Goal: Communication & Community: Ask a question

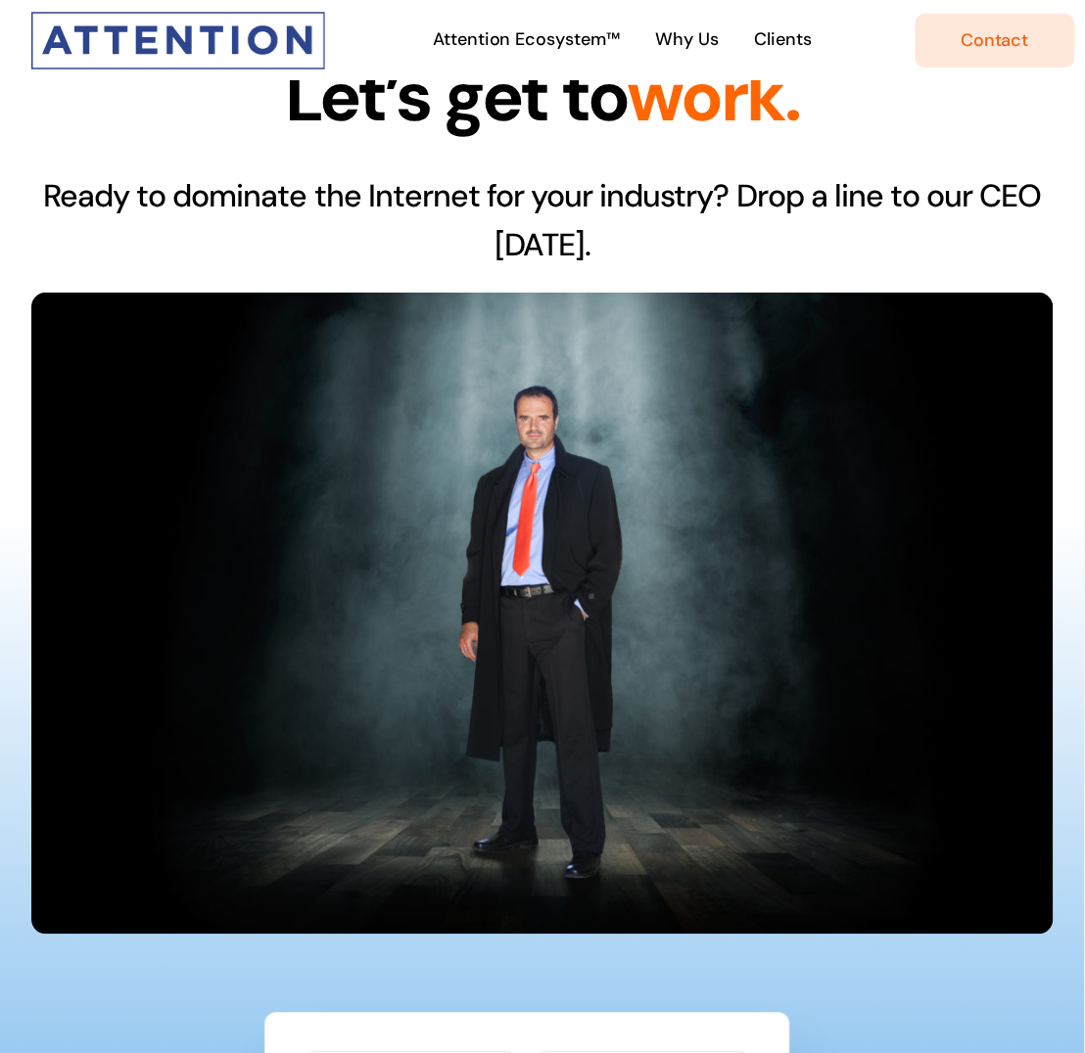
scroll to position [612, 0]
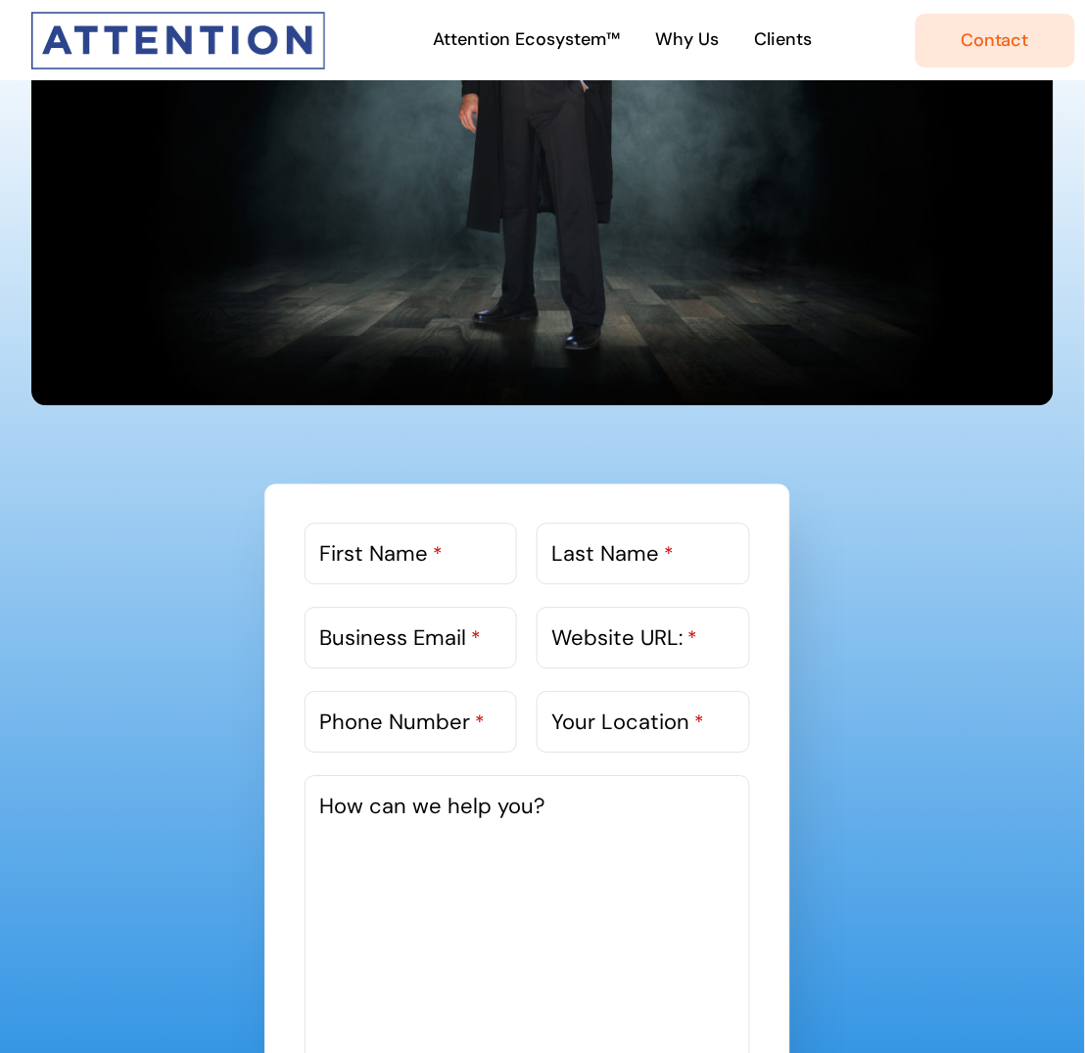
click at [385, 568] on label "First Name *" at bounding box center [380, 554] width 123 height 32
click at [385, 568] on input "First Name *" at bounding box center [410, 555] width 212 height 62
click at [434, 638] on label "Business Email *" at bounding box center [400, 639] width 162 height 32
click at [434, 638] on input "Business Email *" at bounding box center [410, 639] width 212 height 62
click at [982, 45] on span "Contact" at bounding box center [995, 40] width 68 height 21
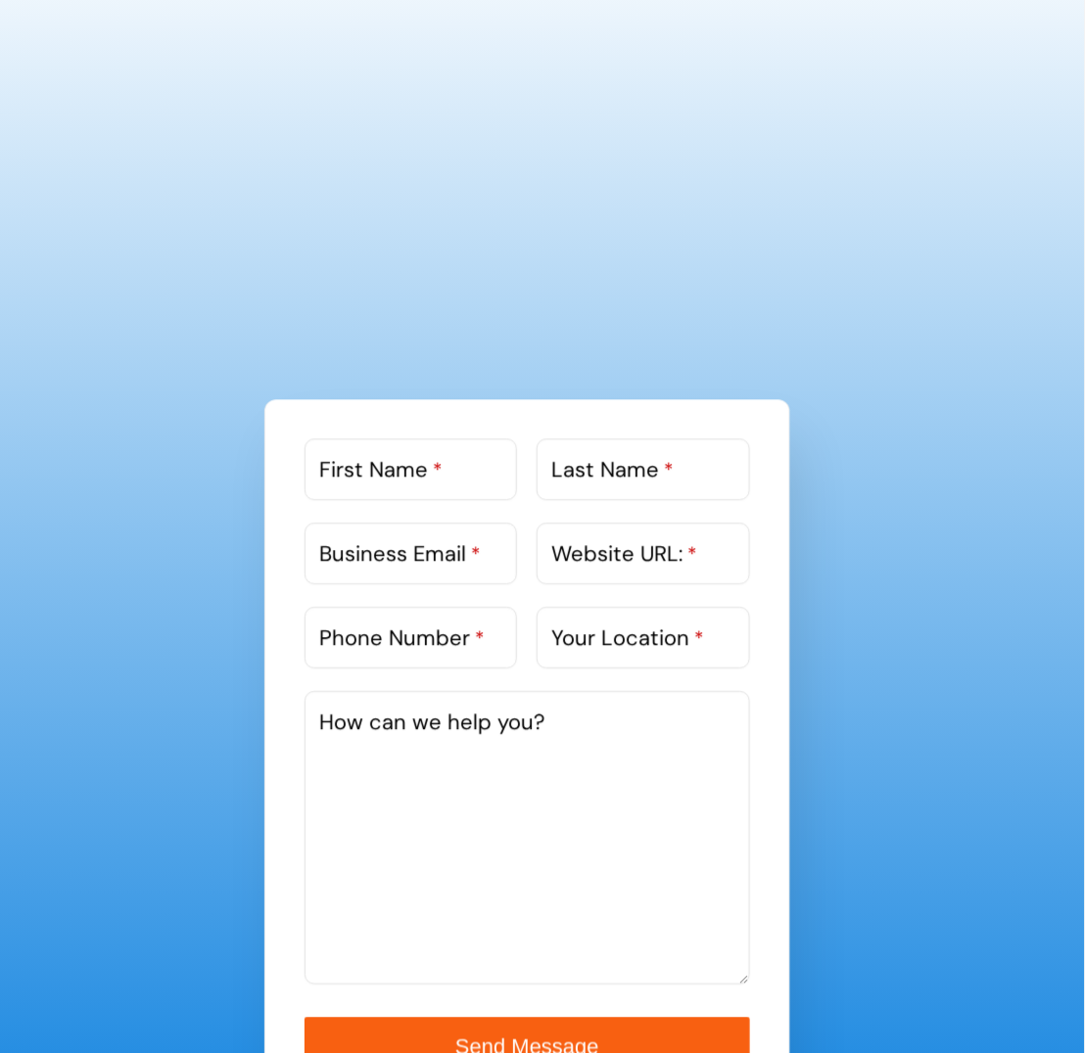
scroll to position [857, 0]
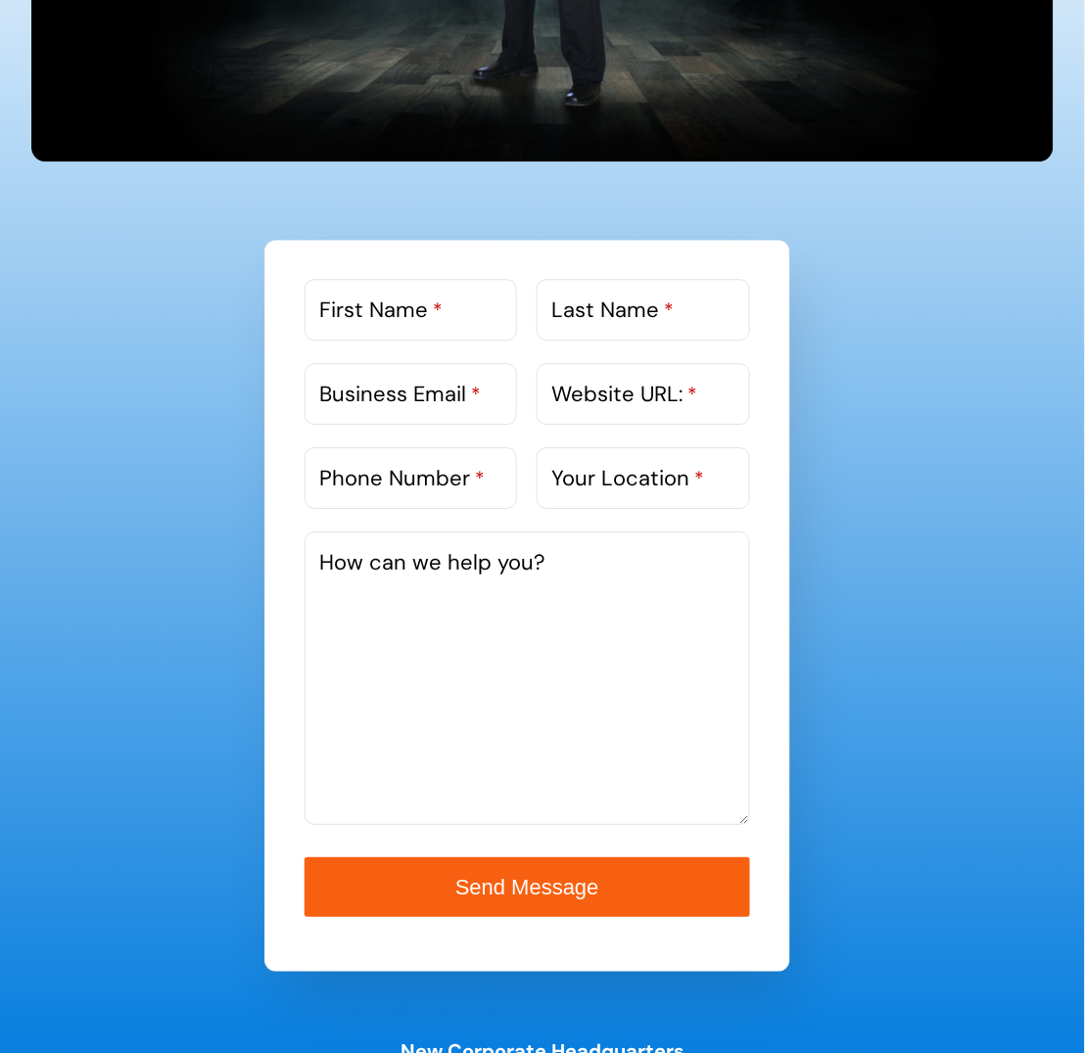
click at [445, 588] on textarea "How can we help you?" at bounding box center [526, 679] width 445 height 294
paste textarea "Greetings, Embarking on a career in commercial real estate development can be a…"
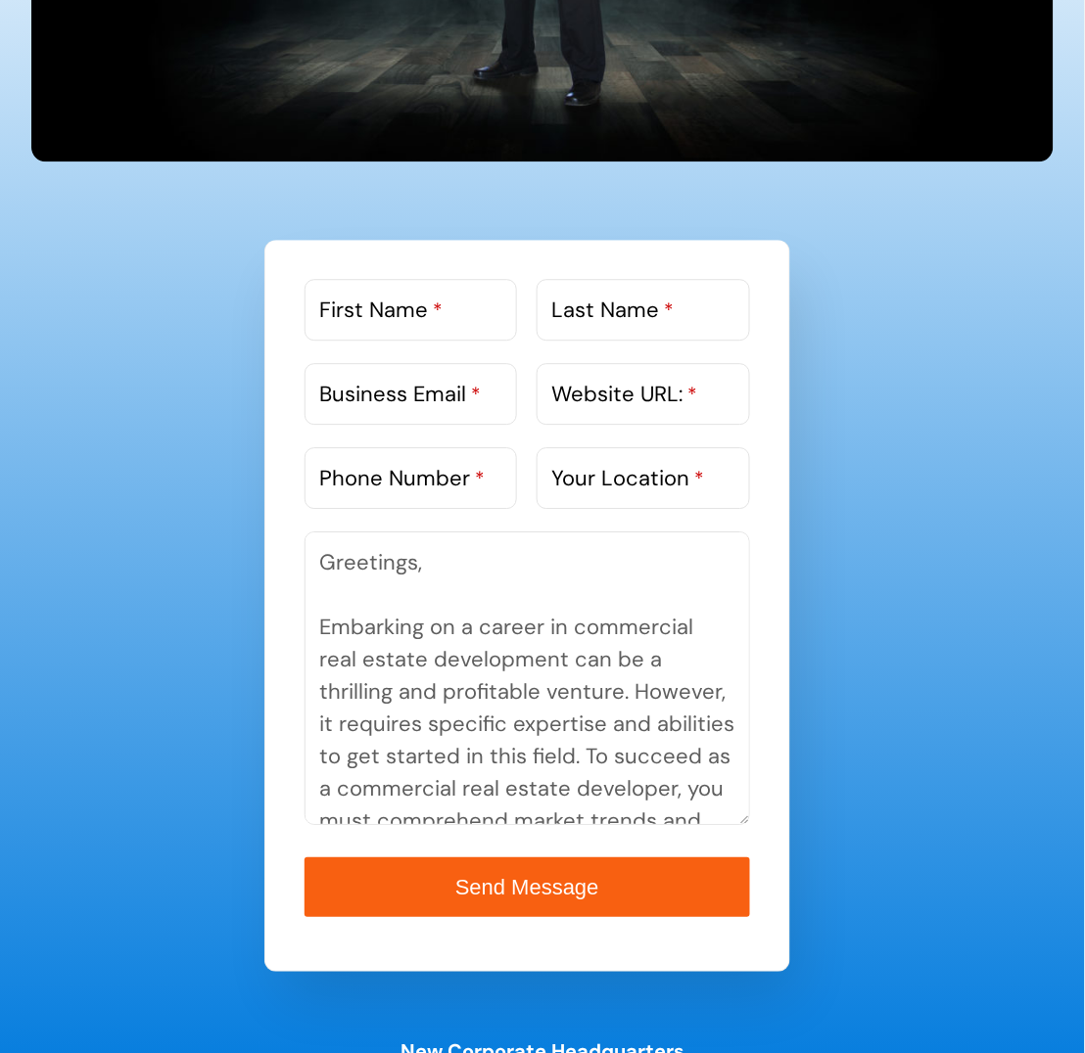
scroll to position [818, 0]
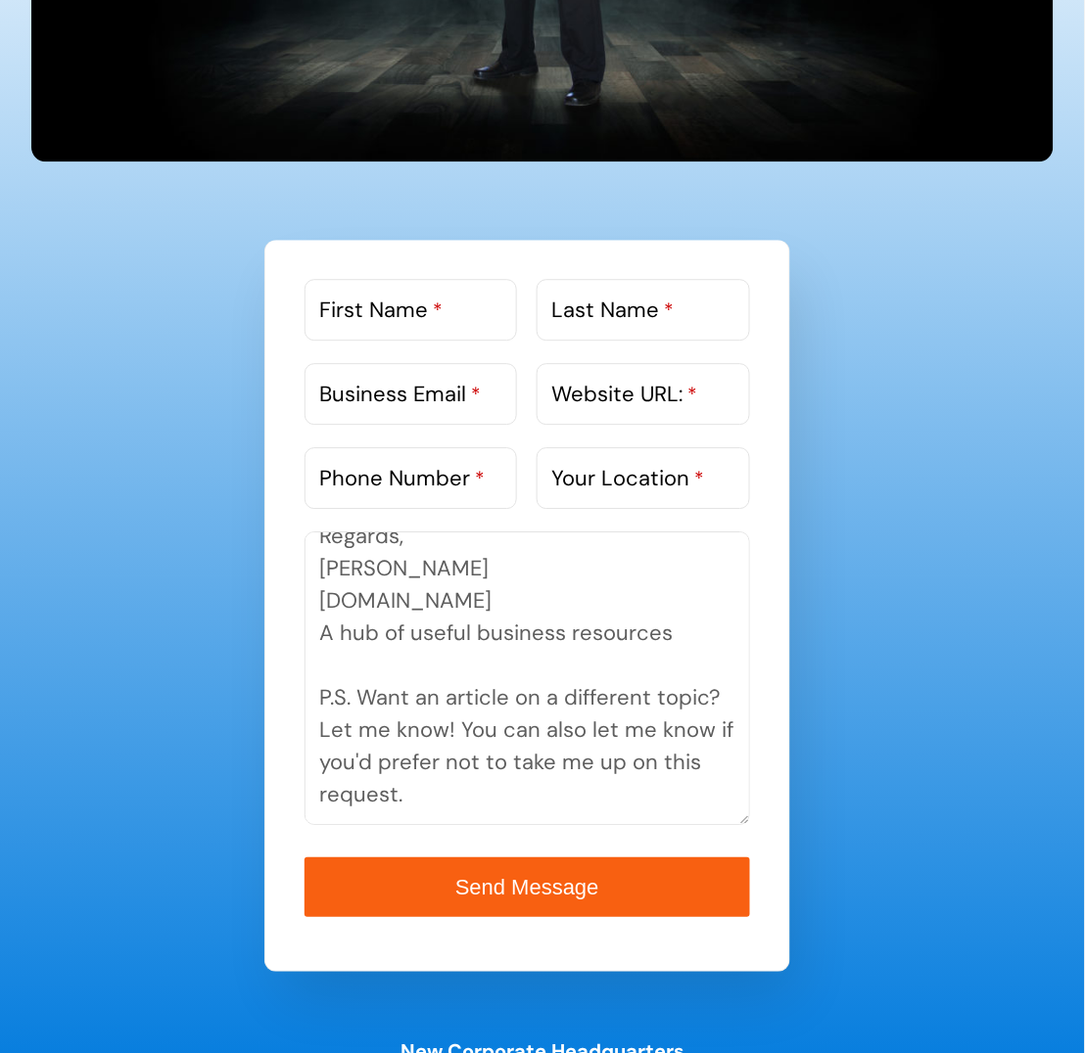
type textarea "Greetings, Embarking on a career in commercial real estate development can be a…"
click at [377, 305] on label "First Name *" at bounding box center [380, 310] width 123 height 32
click at [377, 305] on input "First Name *" at bounding box center [410, 310] width 212 height 62
paste input "Michael"
type input "Michael"
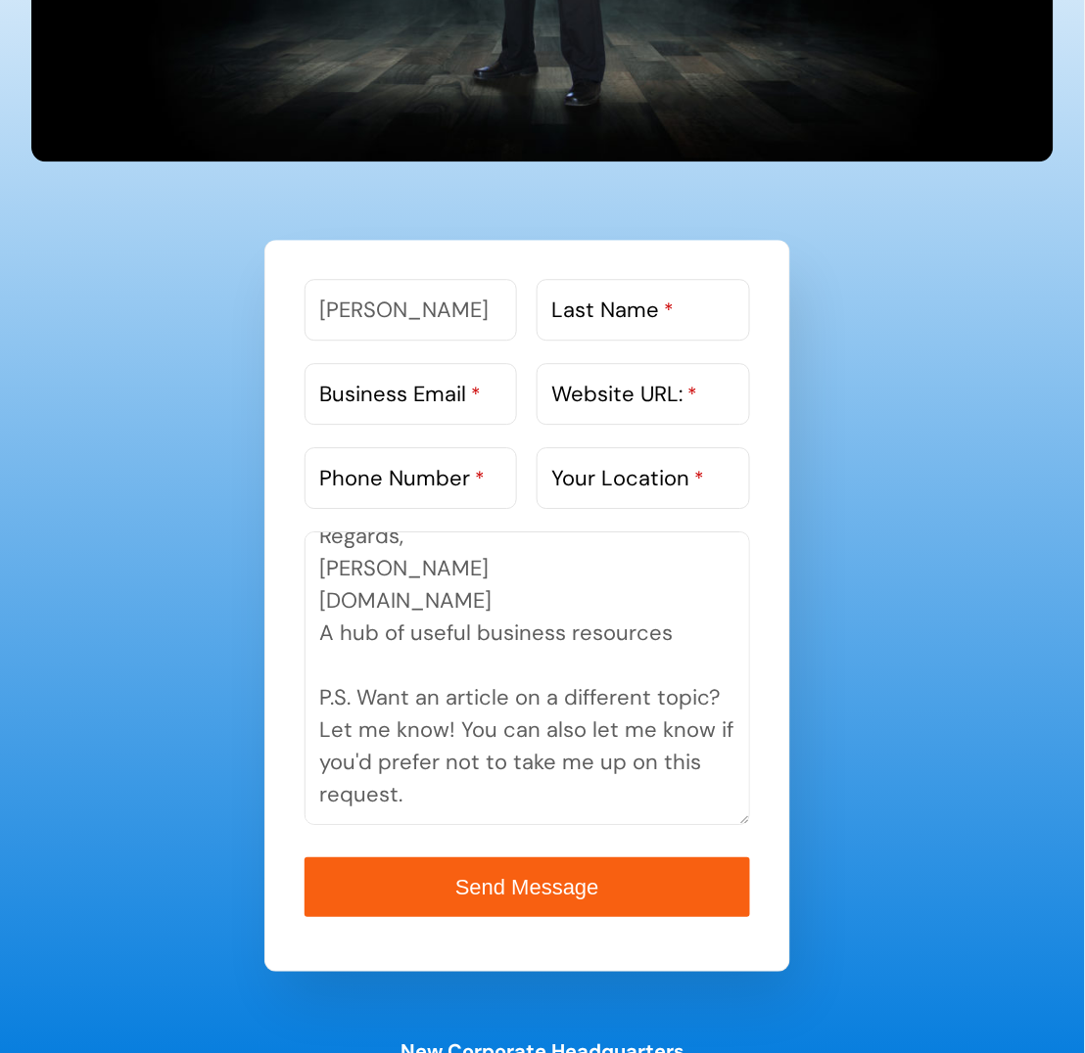
click at [671, 325] on label "Last Name *" at bounding box center [612, 310] width 122 height 32
click at [671, 325] on input "Last Name *" at bounding box center [642, 310] width 212 height 62
paste input "West"
type input "West"
drag, startPoint x: 396, startPoint y: 397, endPoint x: 643, endPoint y: 451, distance: 252.5
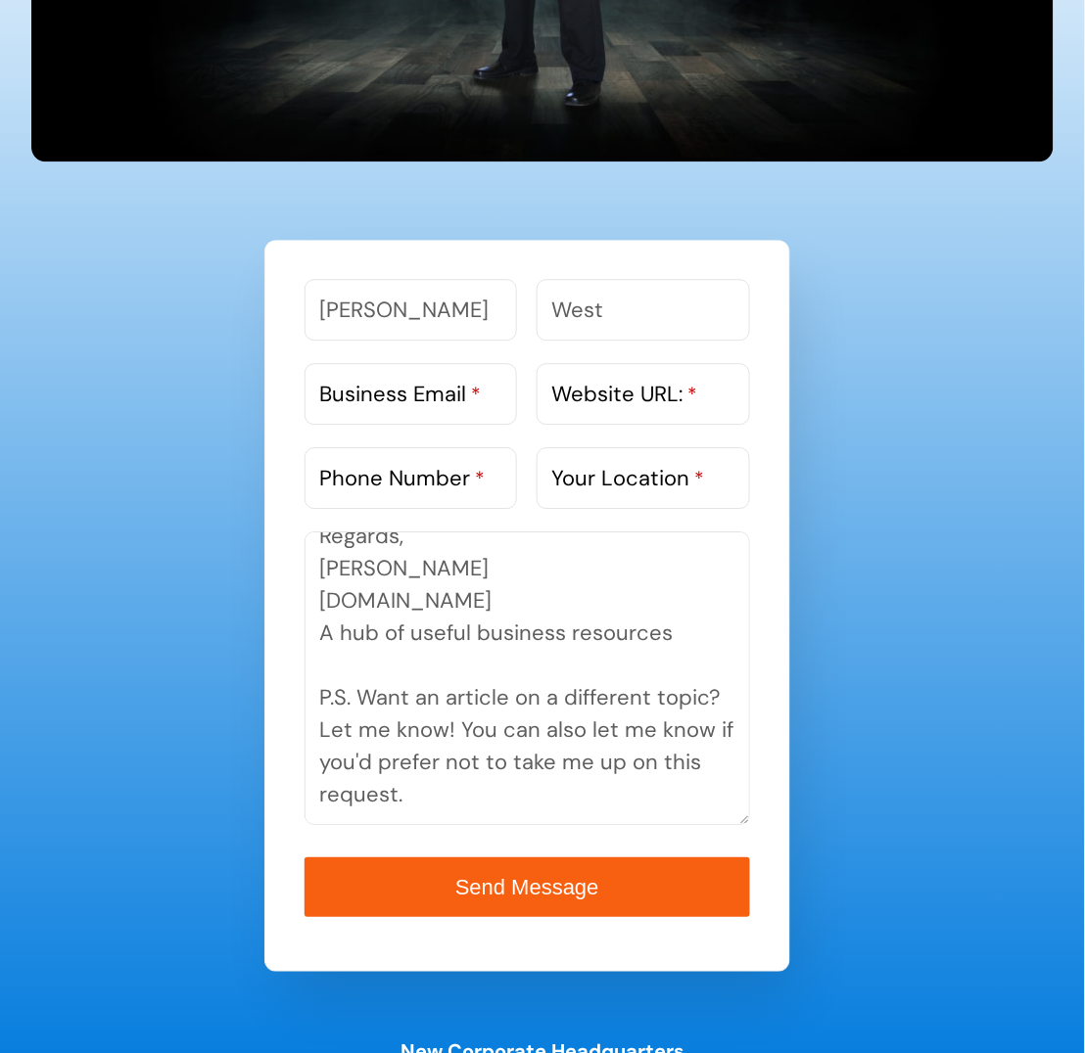
click at [396, 398] on label "Business Email *" at bounding box center [400, 394] width 162 height 32
click at [396, 398] on input "Business Email *" at bounding box center [410, 394] width 212 height 62
paste input "michael.west@bizhelphub.com"
type input "michael.west@bizhelphub.com"
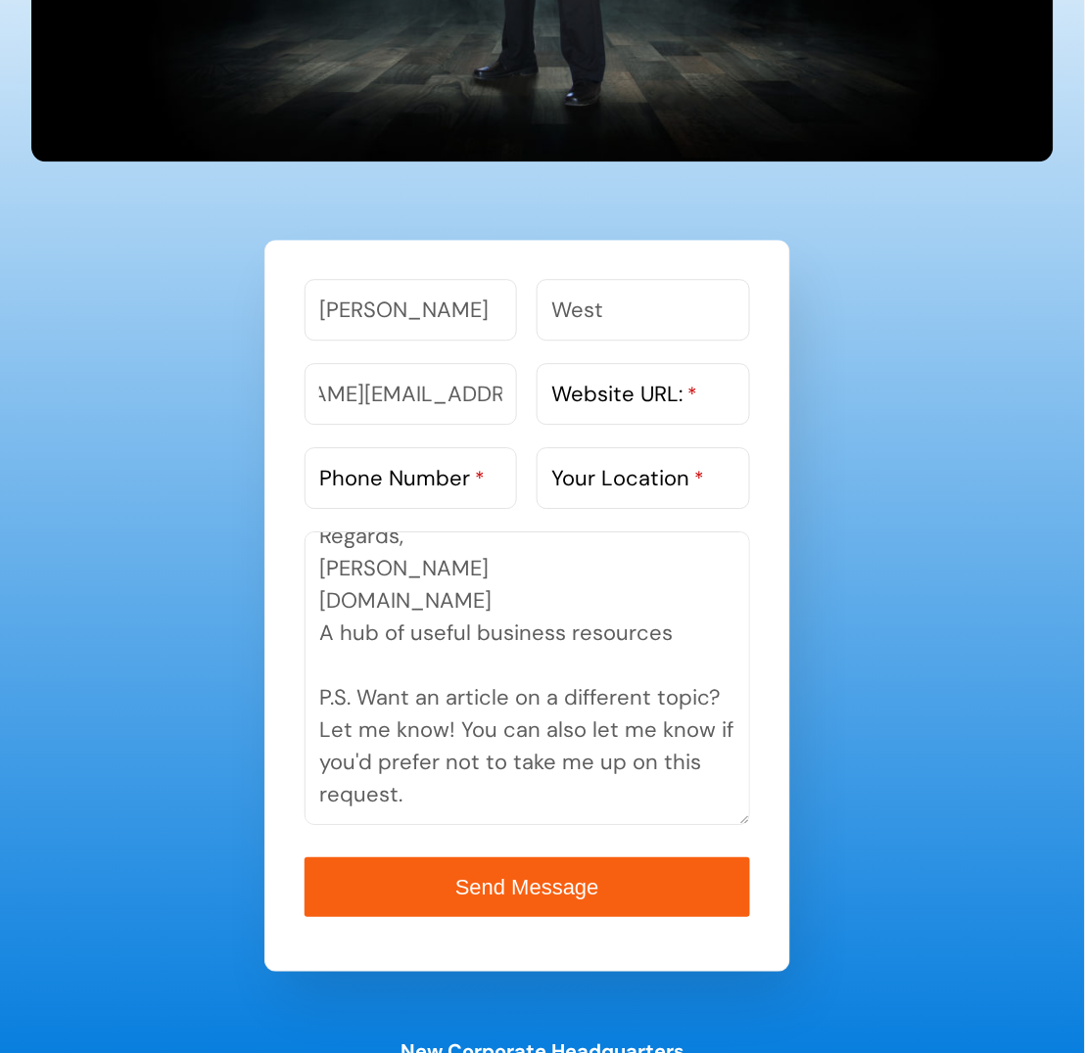
scroll to position [0, 0]
click at [617, 404] on label "Website URL: *" at bounding box center [624, 394] width 146 height 32
click at [617, 404] on input "Website URL: *" at bounding box center [642, 394] width 212 height 62
type input "H"
paste input "BIZHELPHUB.COM"
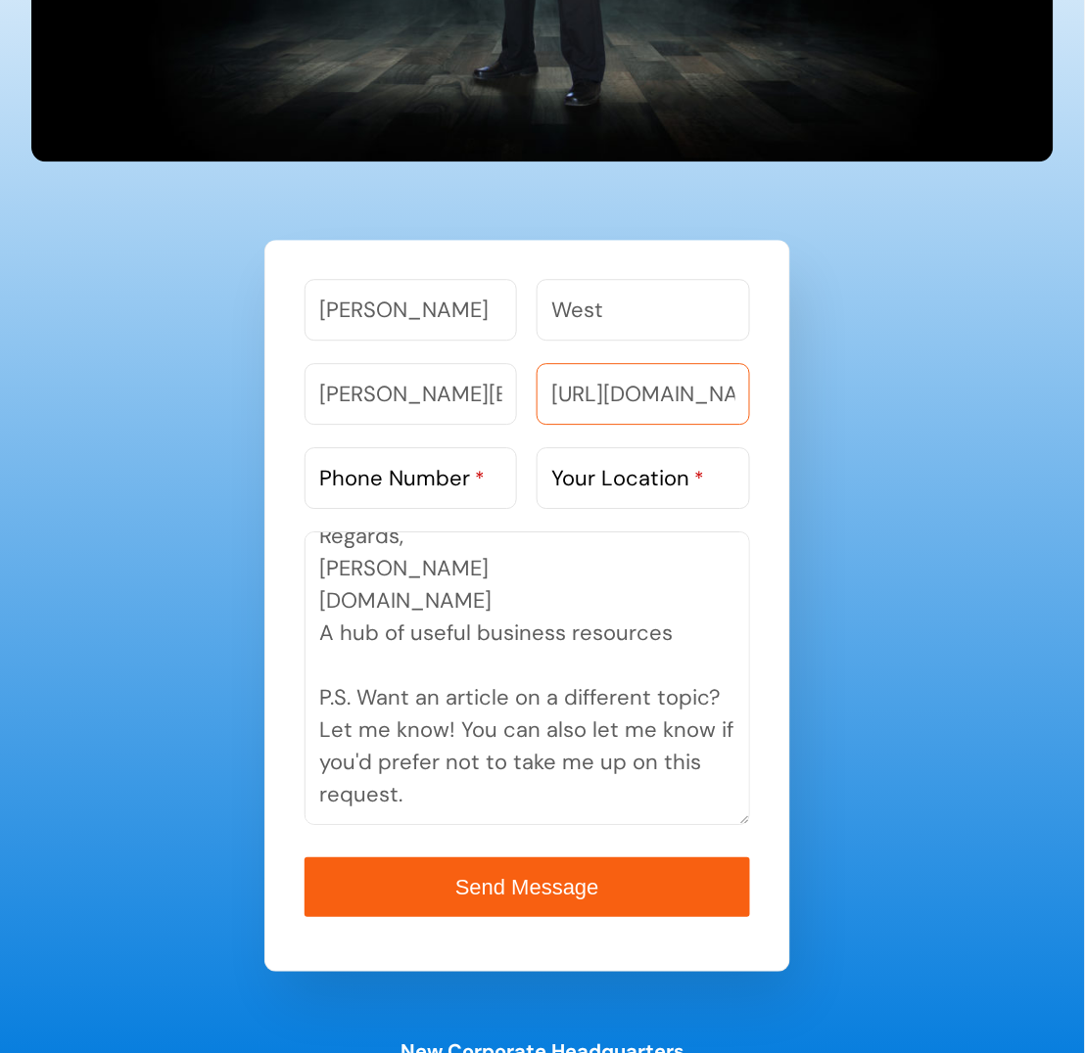
scroll to position [0, 66]
type input "https://BIZHELPHUB.COM"
click at [387, 475] on label "Phone Number *" at bounding box center [401, 478] width 165 height 32
click at [387, 475] on input "Phone Number *" at bounding box center [410, 478] width 212 height 62
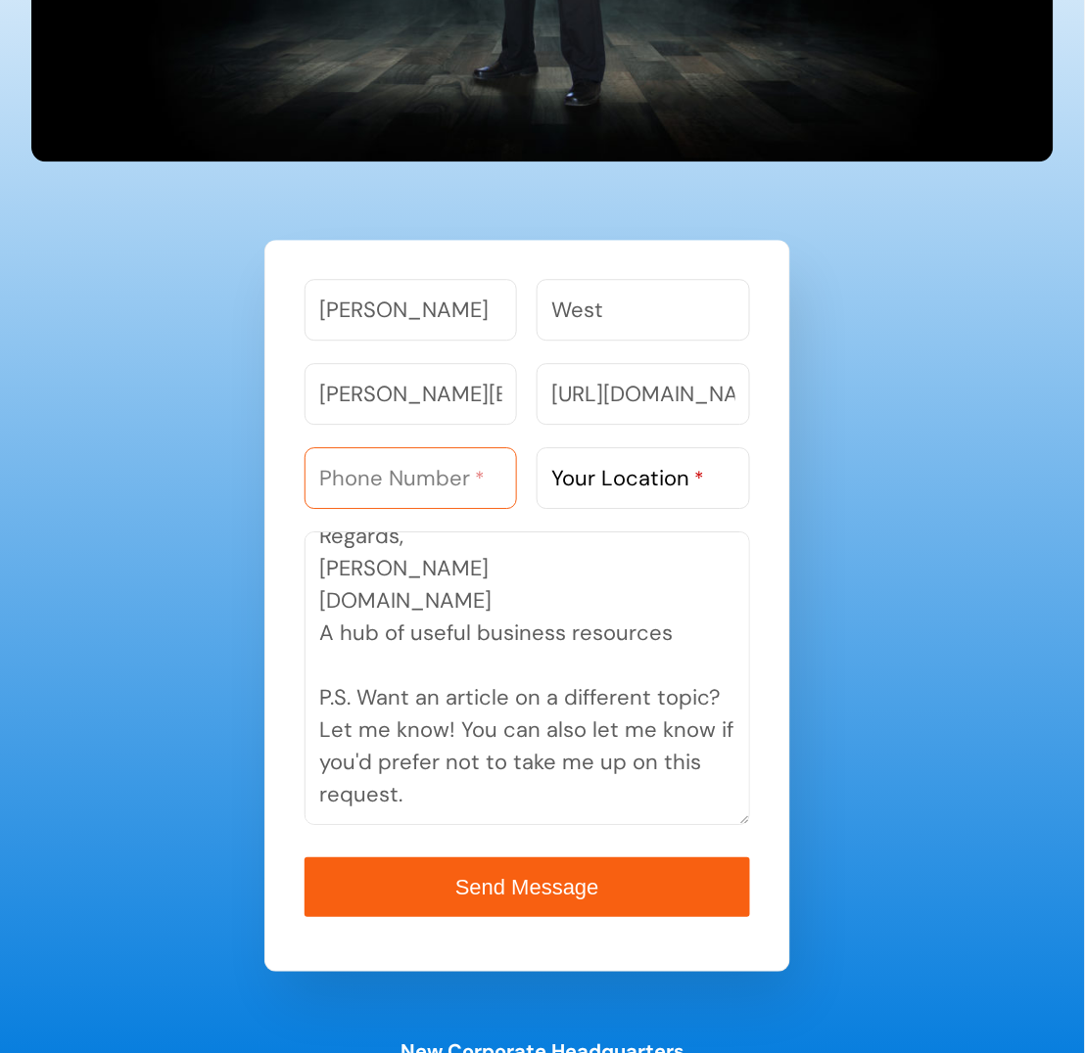
paste input "9313387441"
type input "9313387441"
click at [625, 481] on label "Your Location *" at bounding box center [627, 478] width 153 height 32
click at [625, 481] on input "Your Location *" at bounding box center [642, 478] width 212 height 62
paste input "TN"
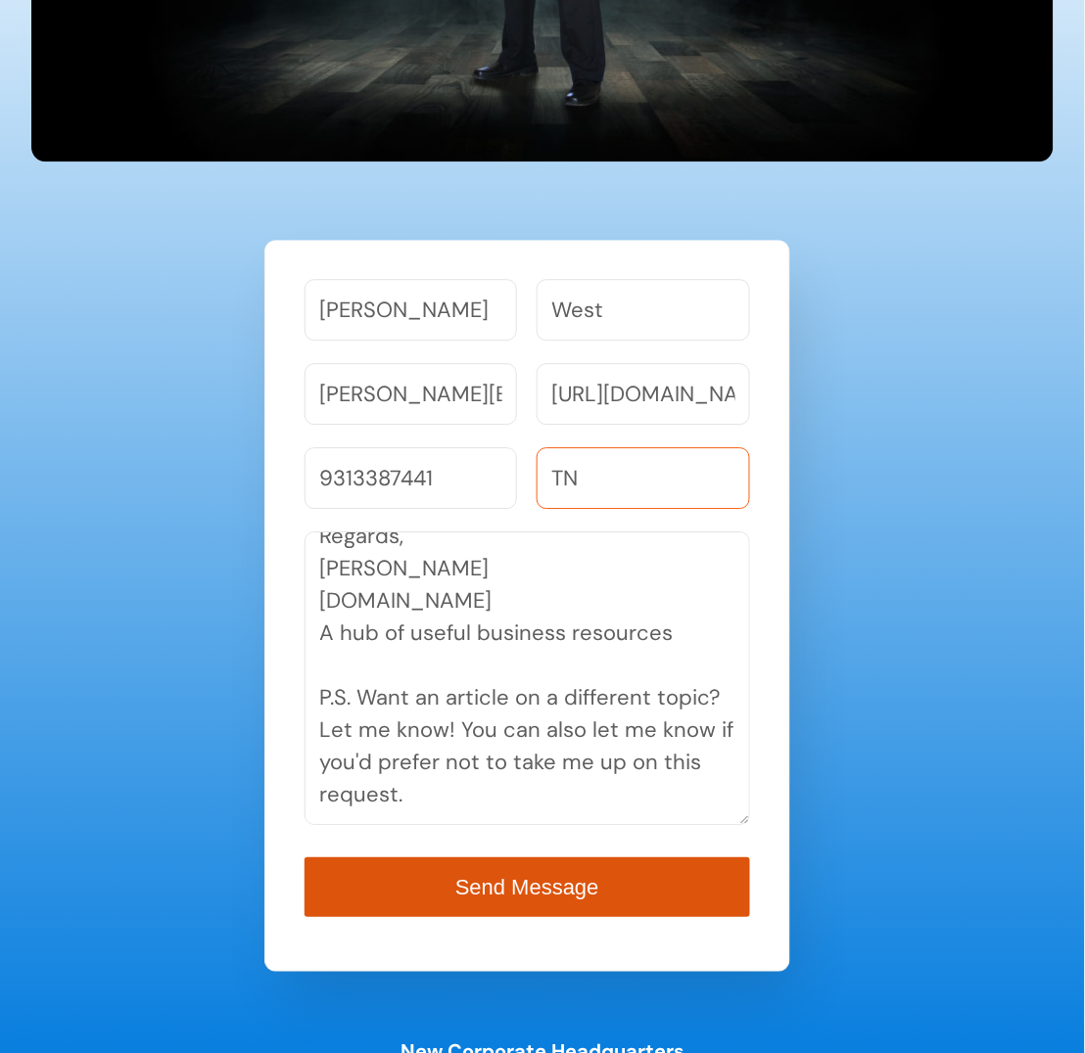
type input "TN"
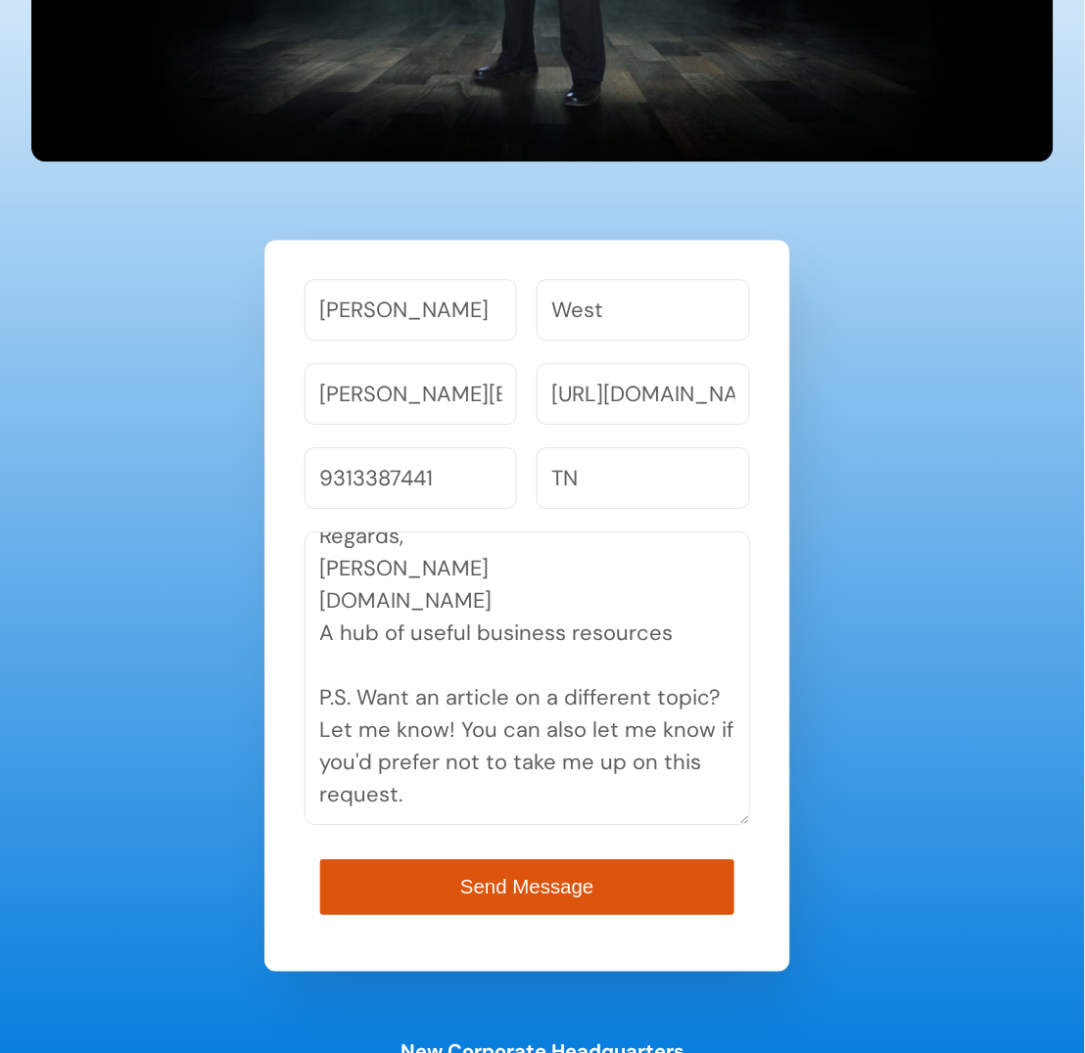
click at [521, 881] on span "Send Message" at bounding box center [526, 887] width 133 height 23
